Goal: Navigation & Orientation: Find specific page/section

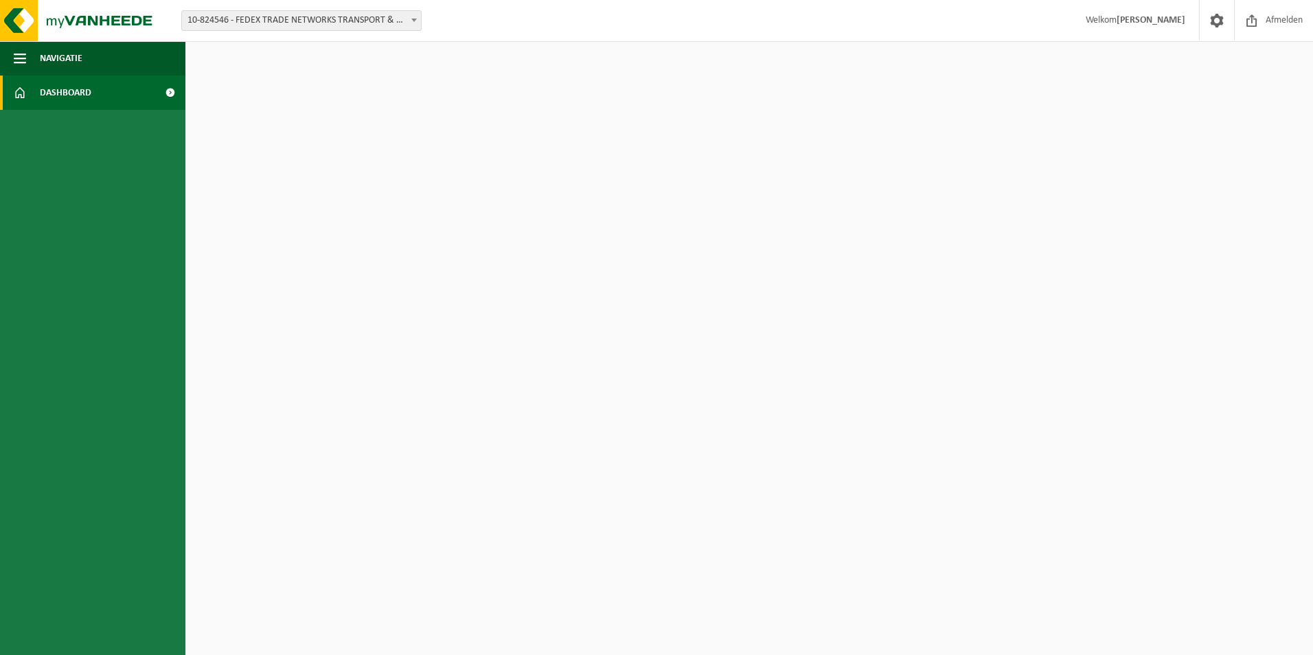
click at [54, 87] on span "Dashboard" at bounding box center [65, 93] width 51 height 34
click at [151, 32] on img at bounding box center [82, 20] width 165 height 41
